Goal: Task Accomplishment & Management: Use online tool/utility

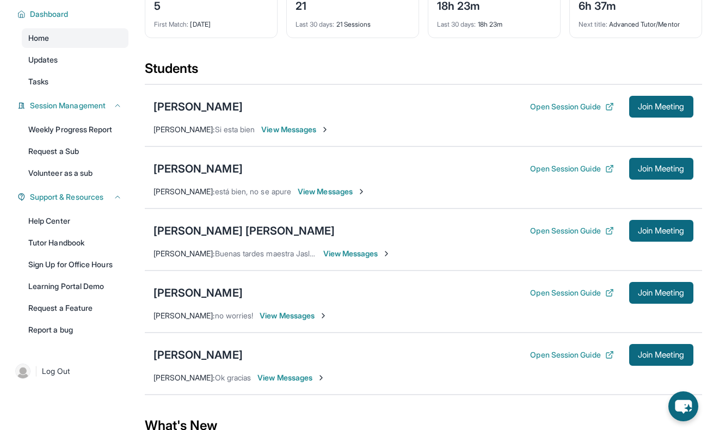
scroll to position [85, 0]
click at [178, 167] on div "[PERSON_NAME]" at bounding box center [197, 168] width 89 height 15
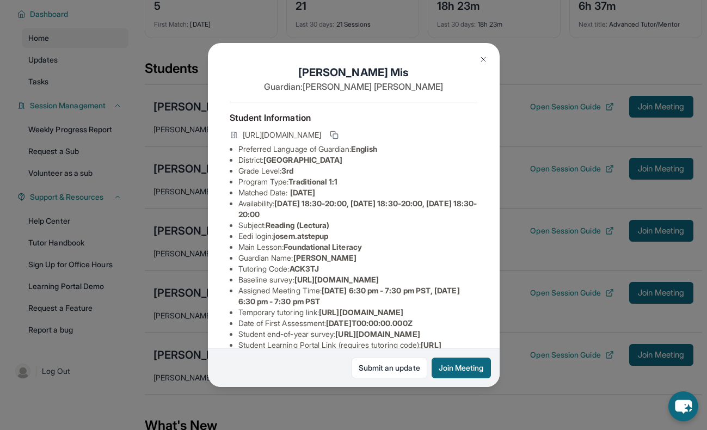
click at [526, 188] on div "[PERSON_NAME] Guardian: [PERSON_NAME] Student Information [URL][DOMAIN_NAME] Pr…" at bounding box center [353, 215] width 707 height 430
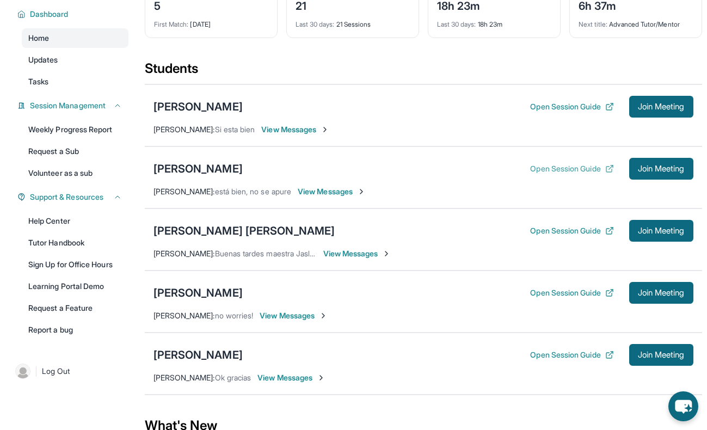
click at [546, 168] on button "Open Session Guide" at bounding box center [571, 168] width 83 height 11
click at [650, 169] on span "Join Meeting" at bounding box center [660, 168] width 47 height 7
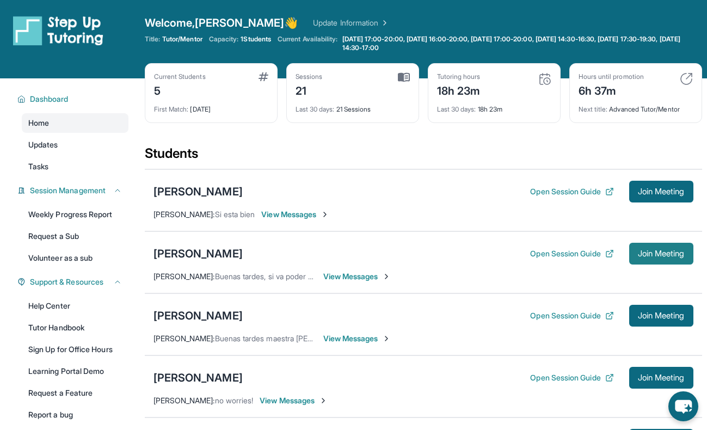
click at [649, 255] on span "Join Meeting" at bounding box center [660, 253] width 47 height 7
click at [571, 253] on button "Open Session Guide" at bounding box center [571, 253] width 83 height 11
